Goal: Information Seeking & Learning: Learn about a topic

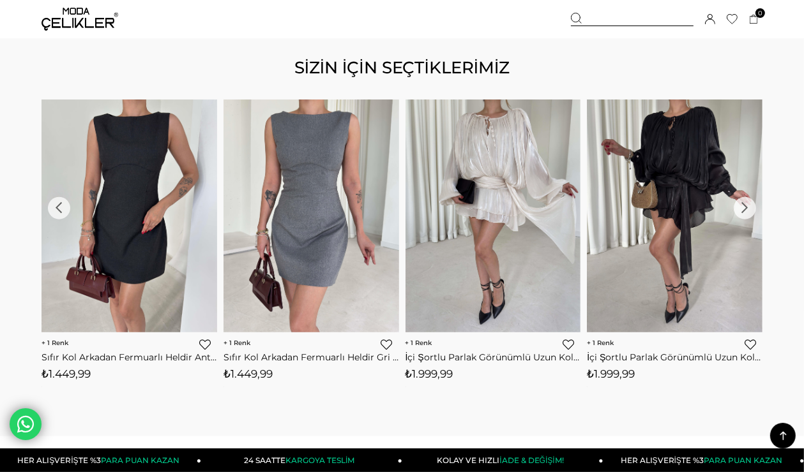
click at [702, 203] on img at bounding box center [675, 217] width 176 height 234
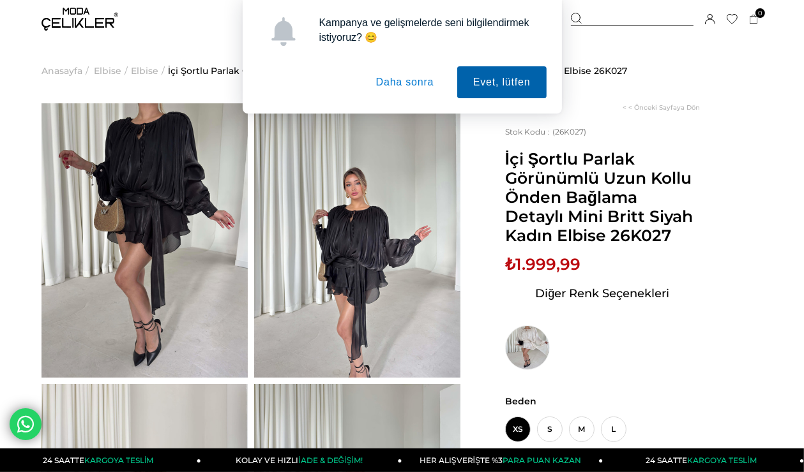
click at [537, 78] on button "Evet, lütfen" at bounding box center [501, 82] width 89 height 32
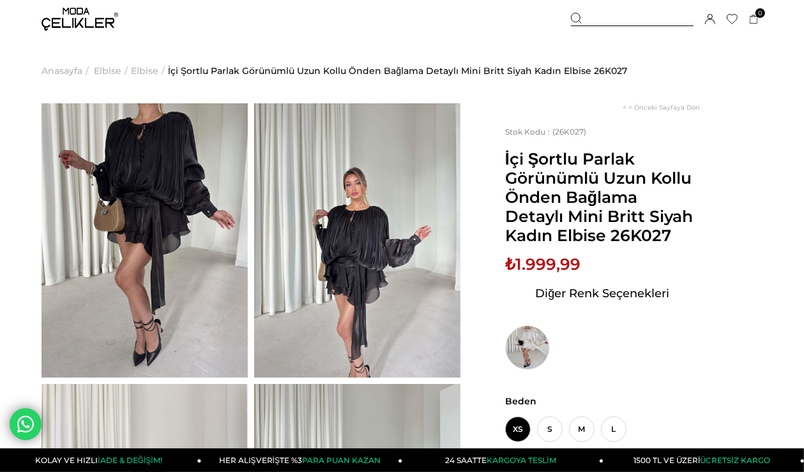
click at [131, 285] on img at bounding box center [144, 240] width 206 height 274
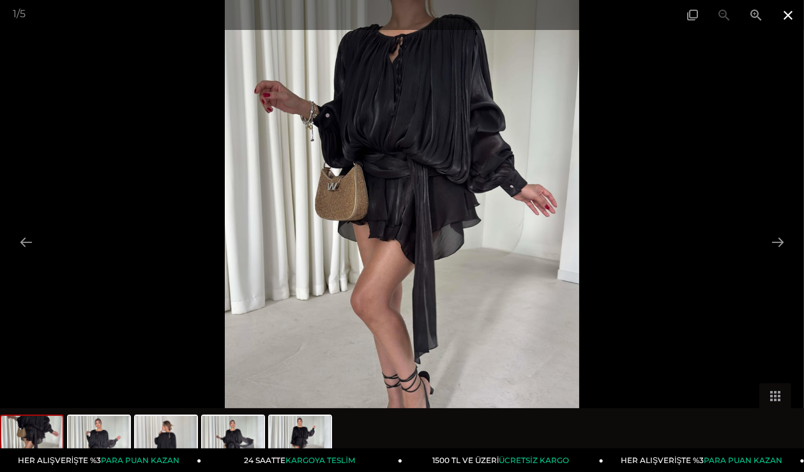
click at [790, 16] on span at bounding box center [788, 15] width 32 height 30
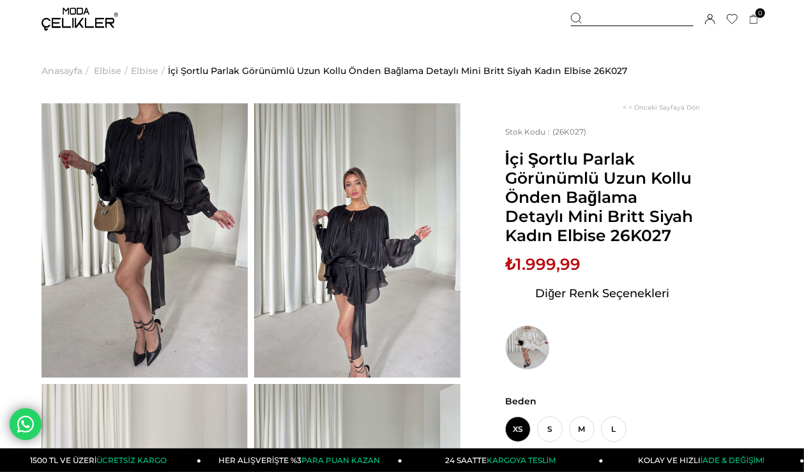
click at [98, 18] on img at bounding box center [79, 19] width 77 height 23
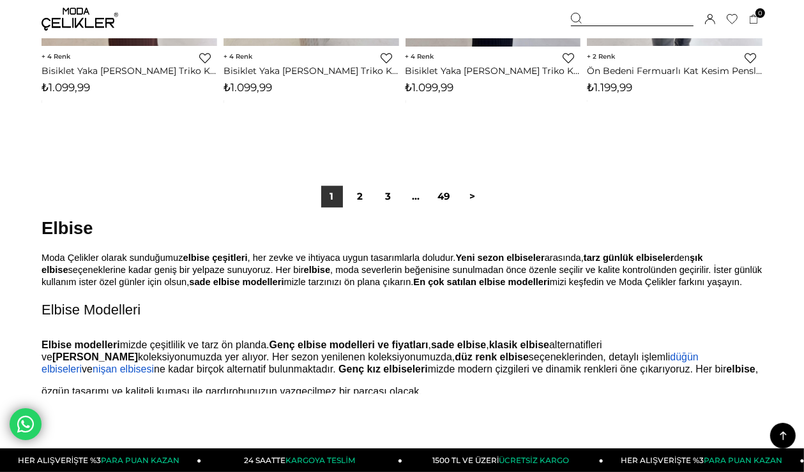
scroll to position [6831, 0]
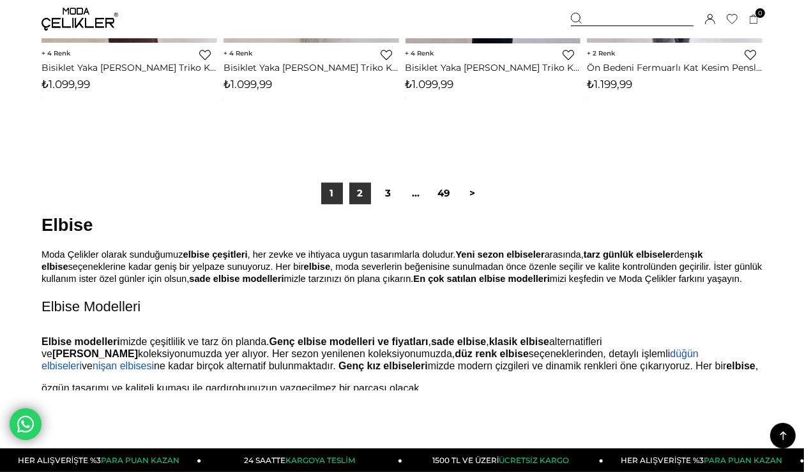
click at [361, 202] on link "2" at bounding box center [360, 194] width 22 height 22
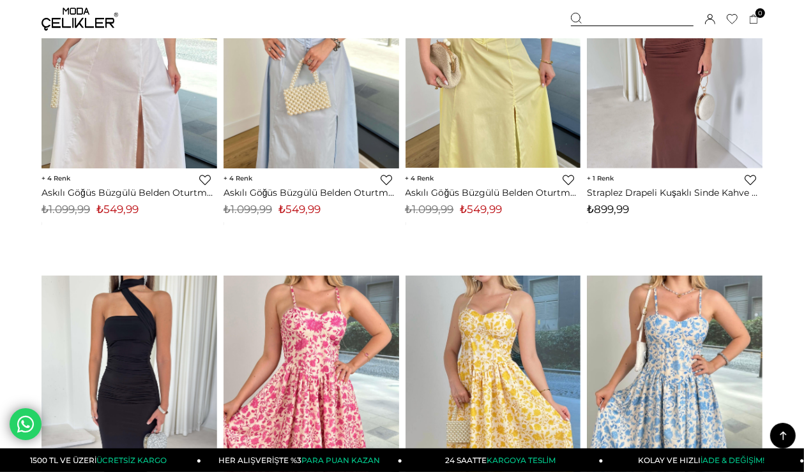
scroll to position [1787, 0]
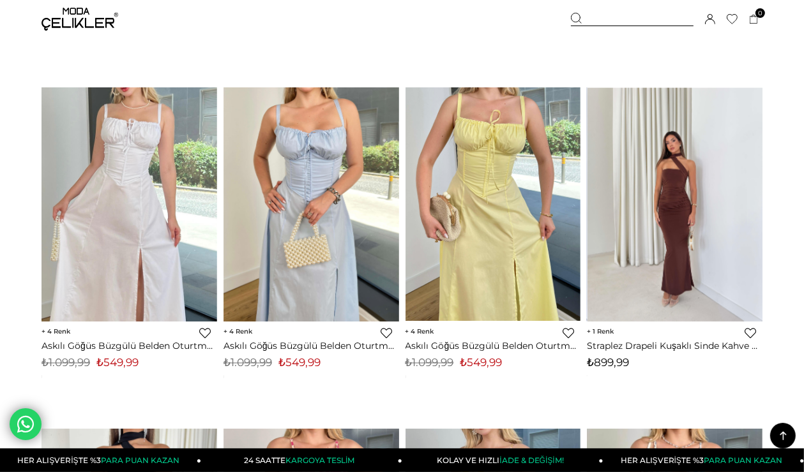
drag, startPoint x: 656, startPoint y: 191, endPoint x: 650, endPoint y: 186, distance: 8.1
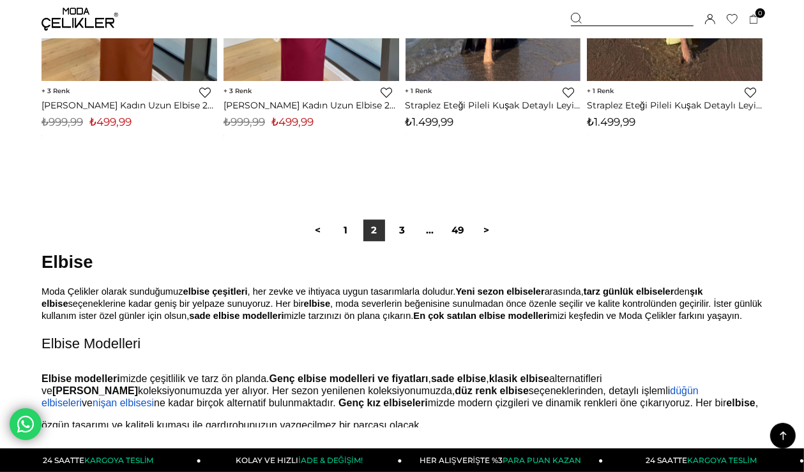
scroll to position [6830, 0]
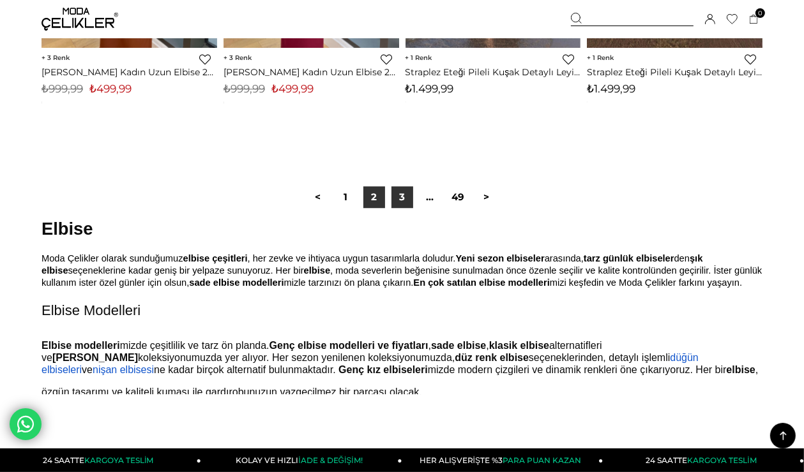
click at [411, 195] on link "3" at bounding box center [402, 197] width 22 height 22
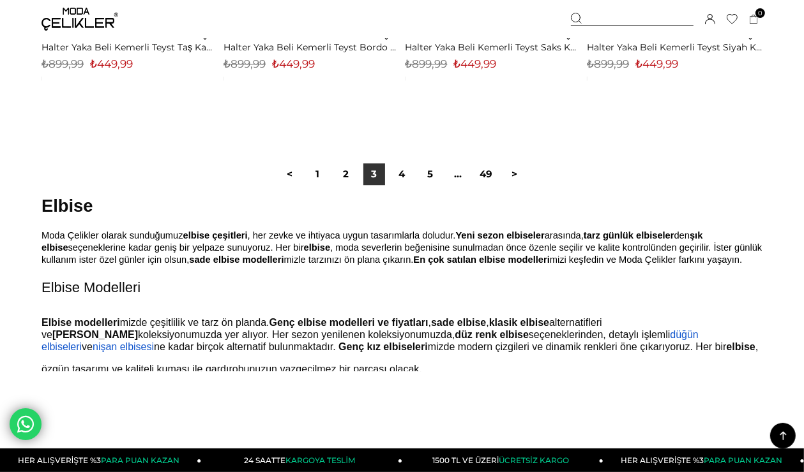
scroll to position [6894, 0]
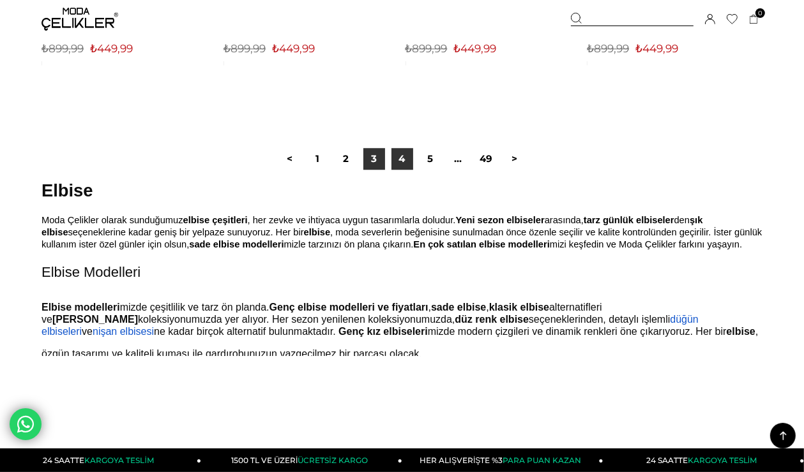
click at [397, 156] on link "4" at bounding box center [402, 159] width 22 height 22
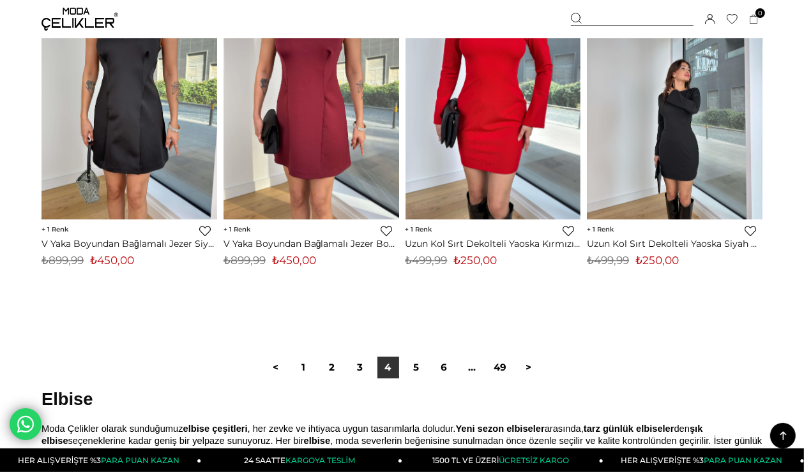
scroll to position [6702, 0]
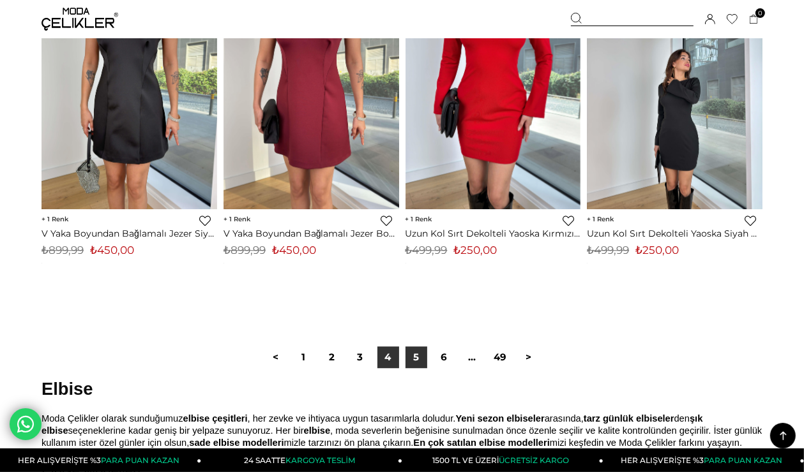
click at [416, 354] on link "5" at bounding box center [416, 358] width 22 height 22
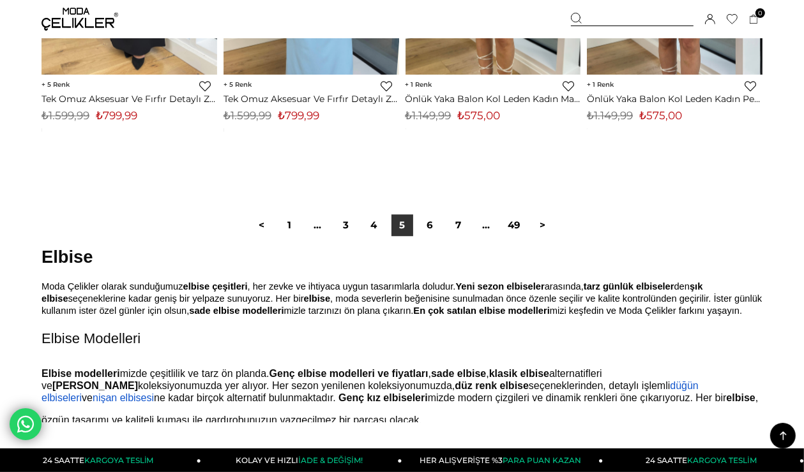
scroll to position [6894, 0]
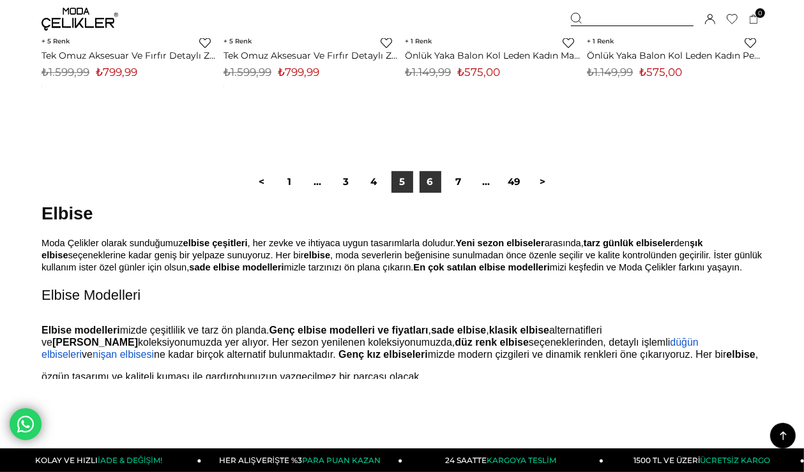
click at [426, 184] on link "6" at bounding box center [430, 182] width 22 height 22
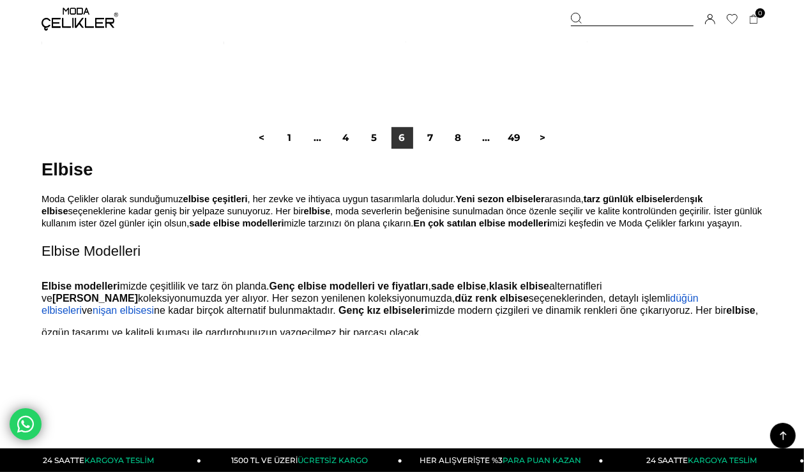
scroll to position [7022, 0]
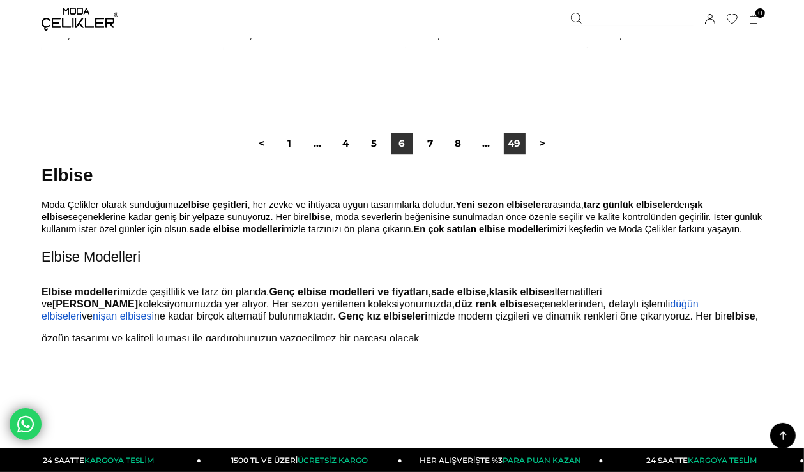
click at [511, 142] on link "49" at bounding box center [515, 144] width 22 height 22
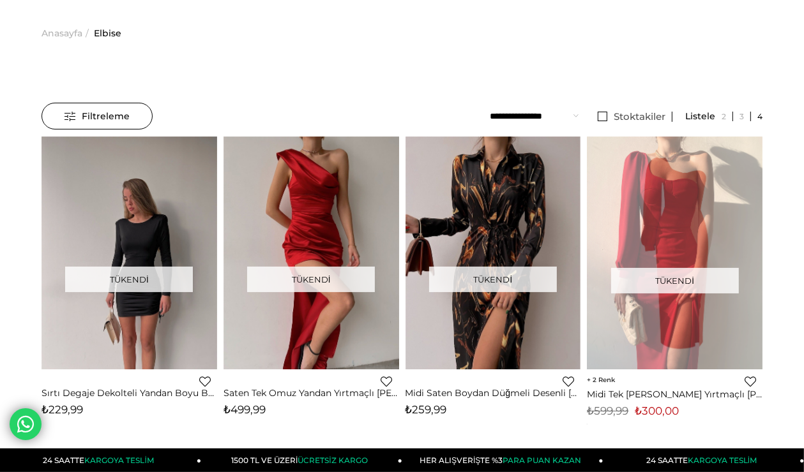
scroll to position [128, 0]
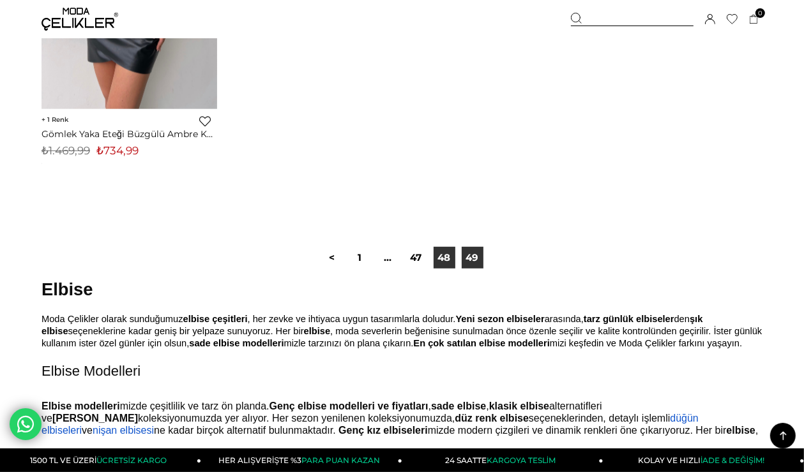
click at [444, 260] on link "48" at bounding box center [444, 258] width 22 height 22
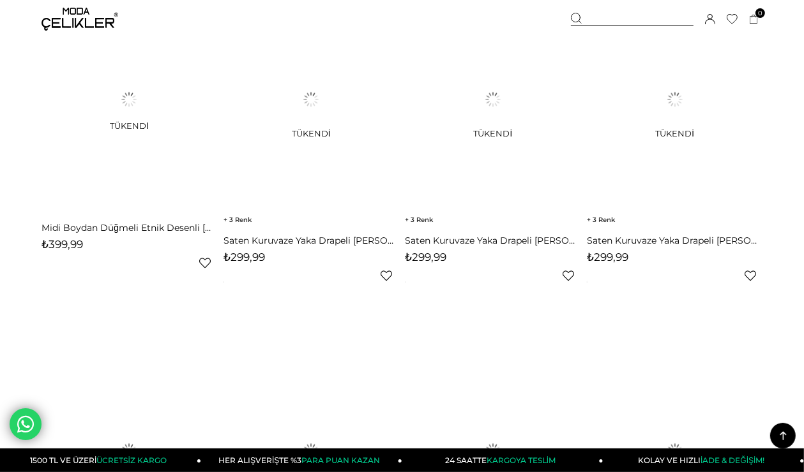
scroll to position [574, 0]
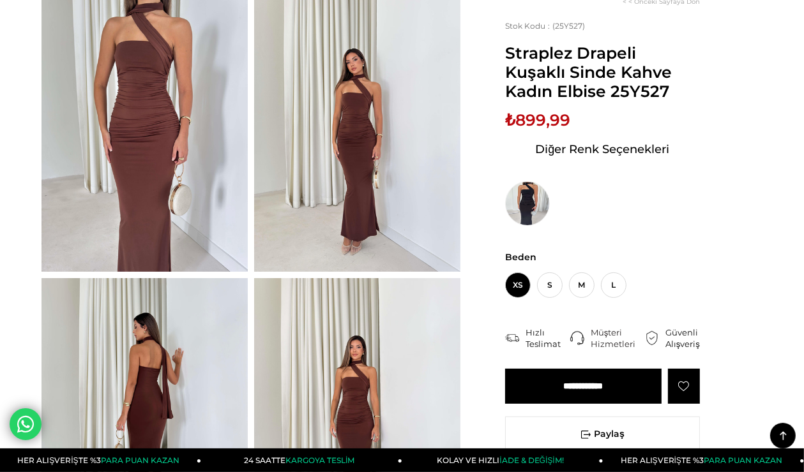
scroll to position [64, 0]
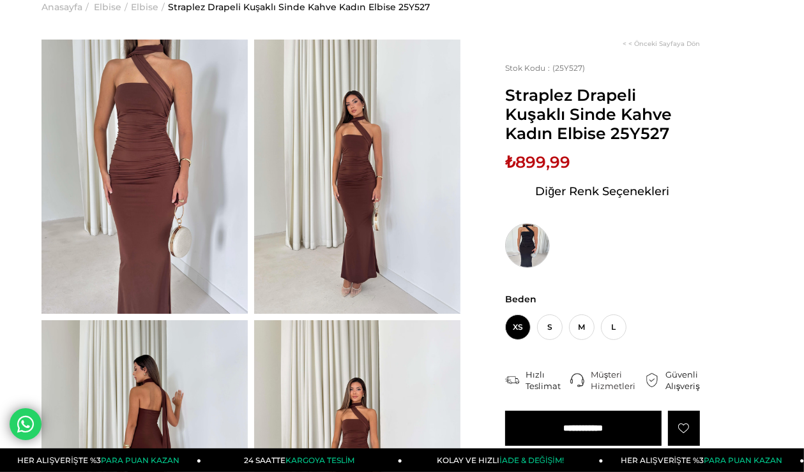
click at [532, 247] on img at bounding box center [527, 245] width 45 height 45
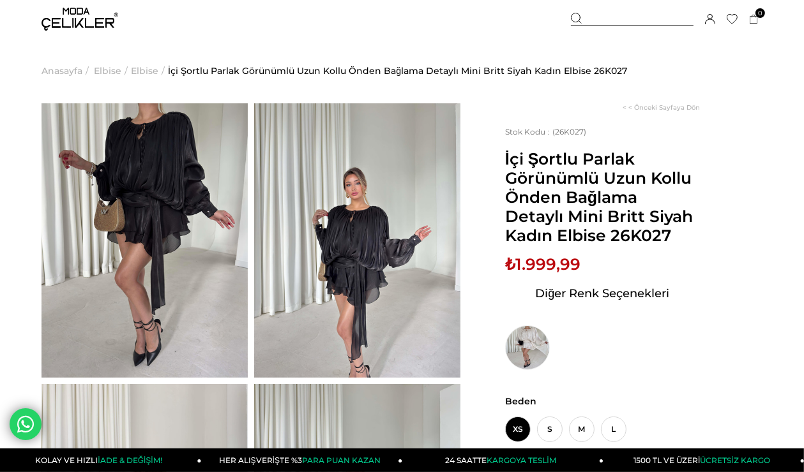
click at [118, 278] on img at bounding box center [144, 240] width 206 height 274
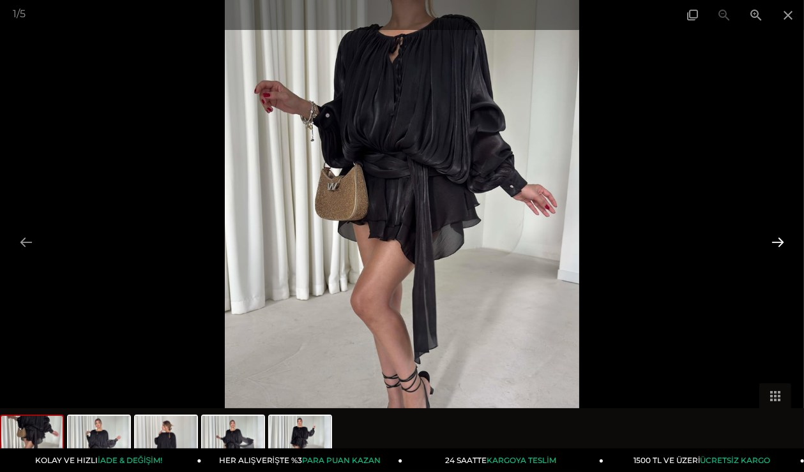
click at [774, 237] on button at bounding box center [777, 242] width 27 height 25
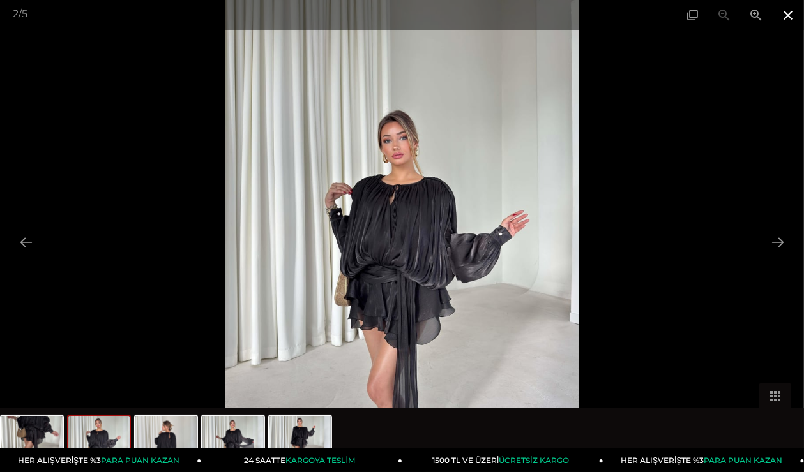
click at [786, 15] on span at bounding box center [788, 15] width 32 height 30
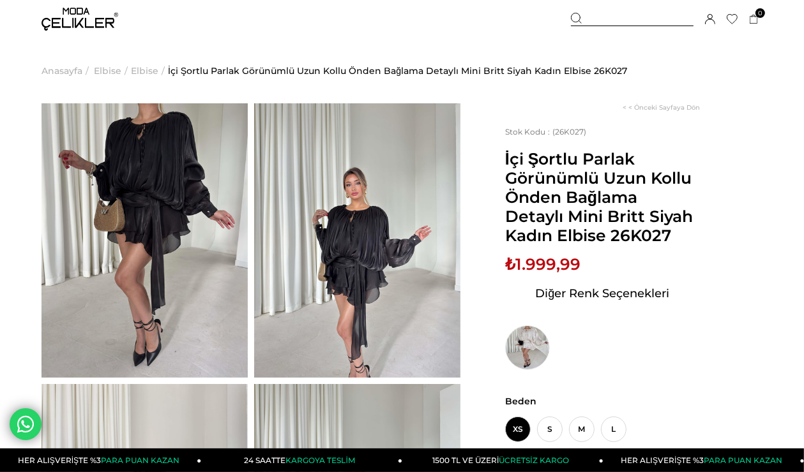
click at [110, 76] on span "Elbise" at bounding box center [107, 70] width 27 height 65
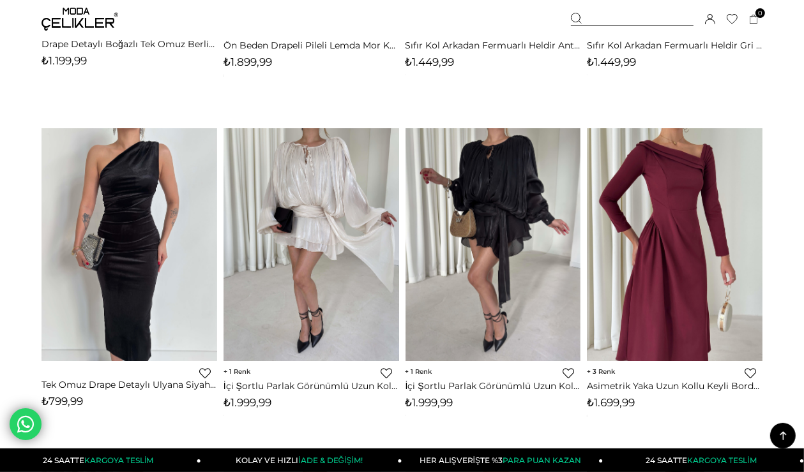
click at [774, 431] on link at bounding box center [783, 436] width 26 height 26
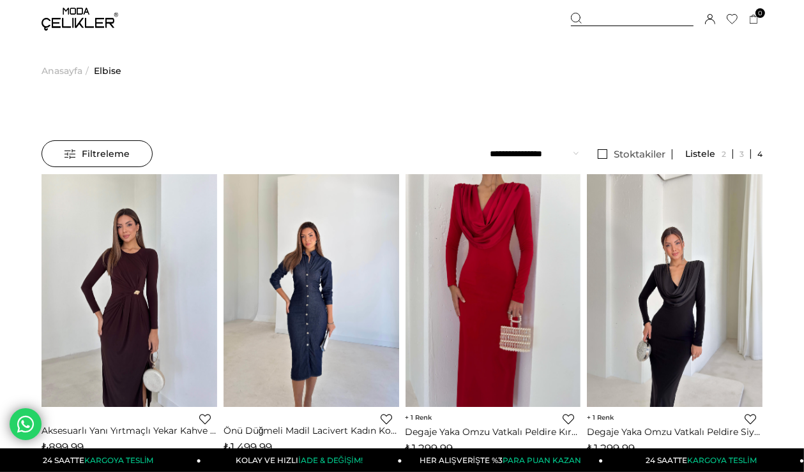
click at [107, 70] on span "Elbise" at bounding box center [107, 70] width 27 height 65
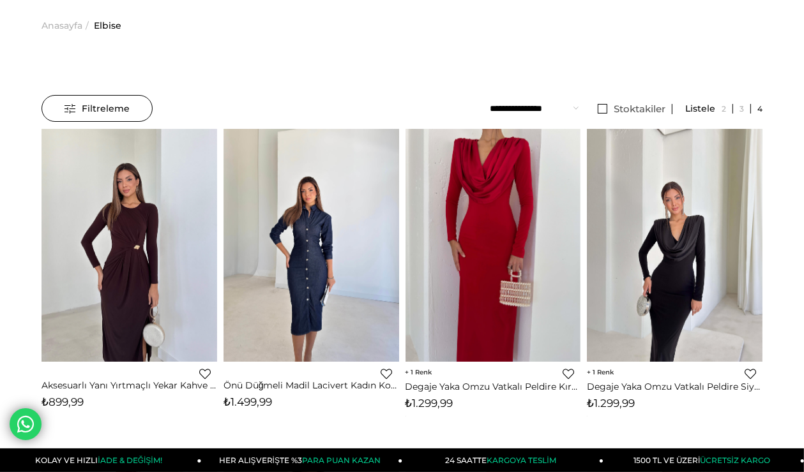
scroll to position [123, 0]
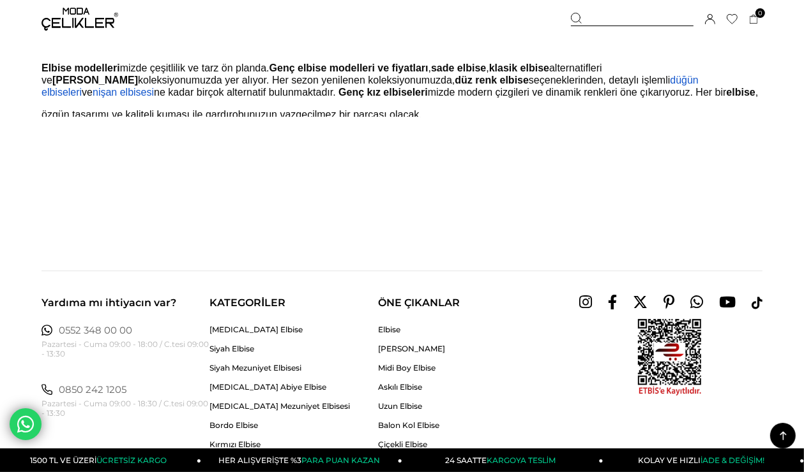
scroll to position [7149, 0]
